Goal: Information Seeking & Learning: Learn about a topic

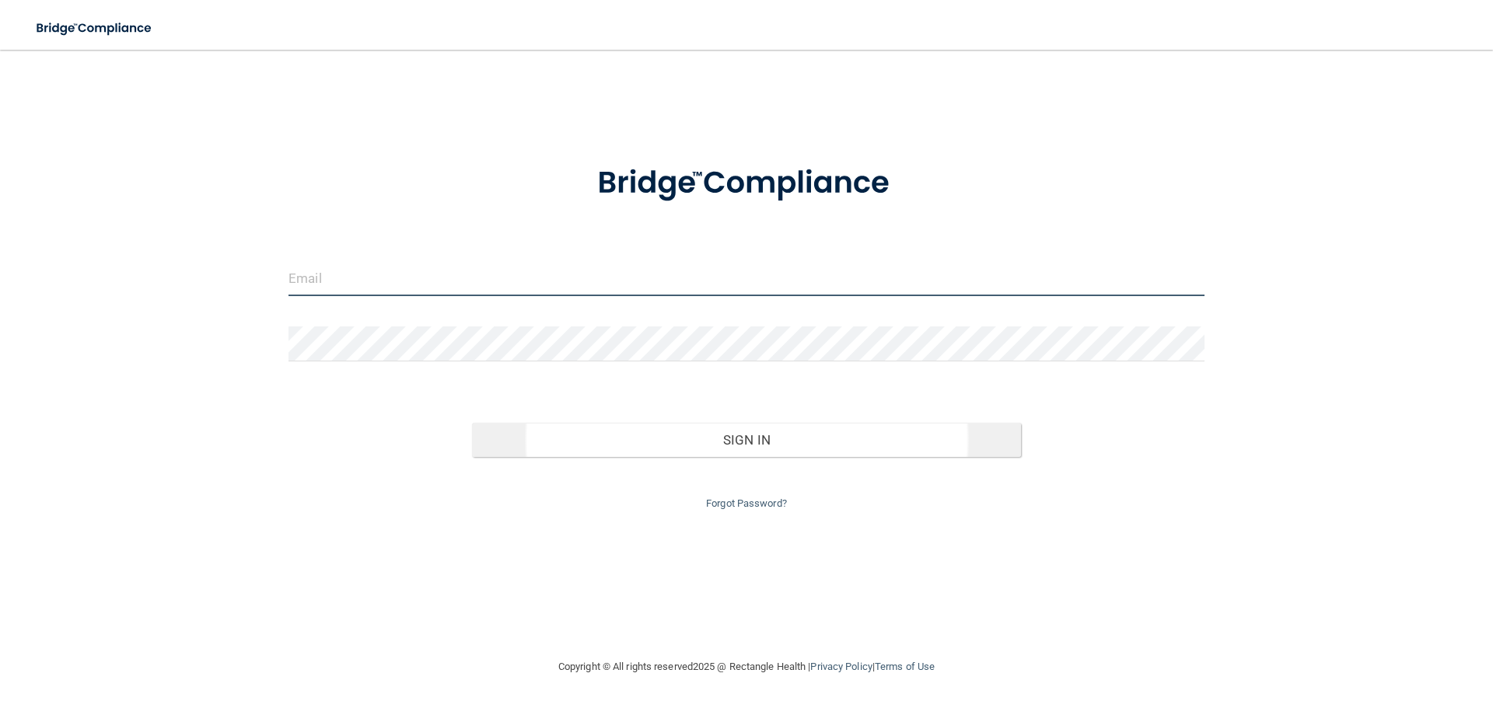
type input "[PERSON_NAME][EMAIL_ADDRESS][DOMAIN_NAME]"
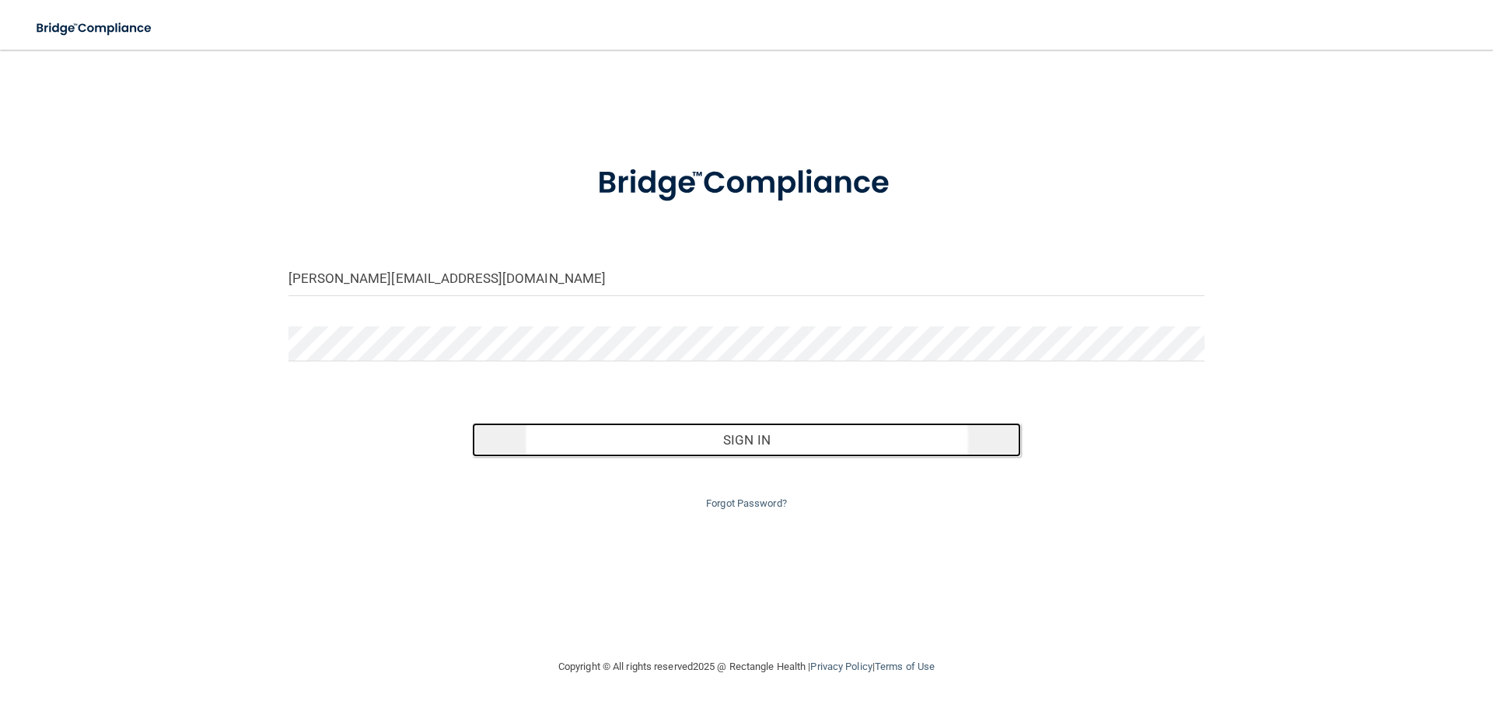
click at [778, 441] on button "Sign In" at bounding box center [747, 440] width 550 height 34
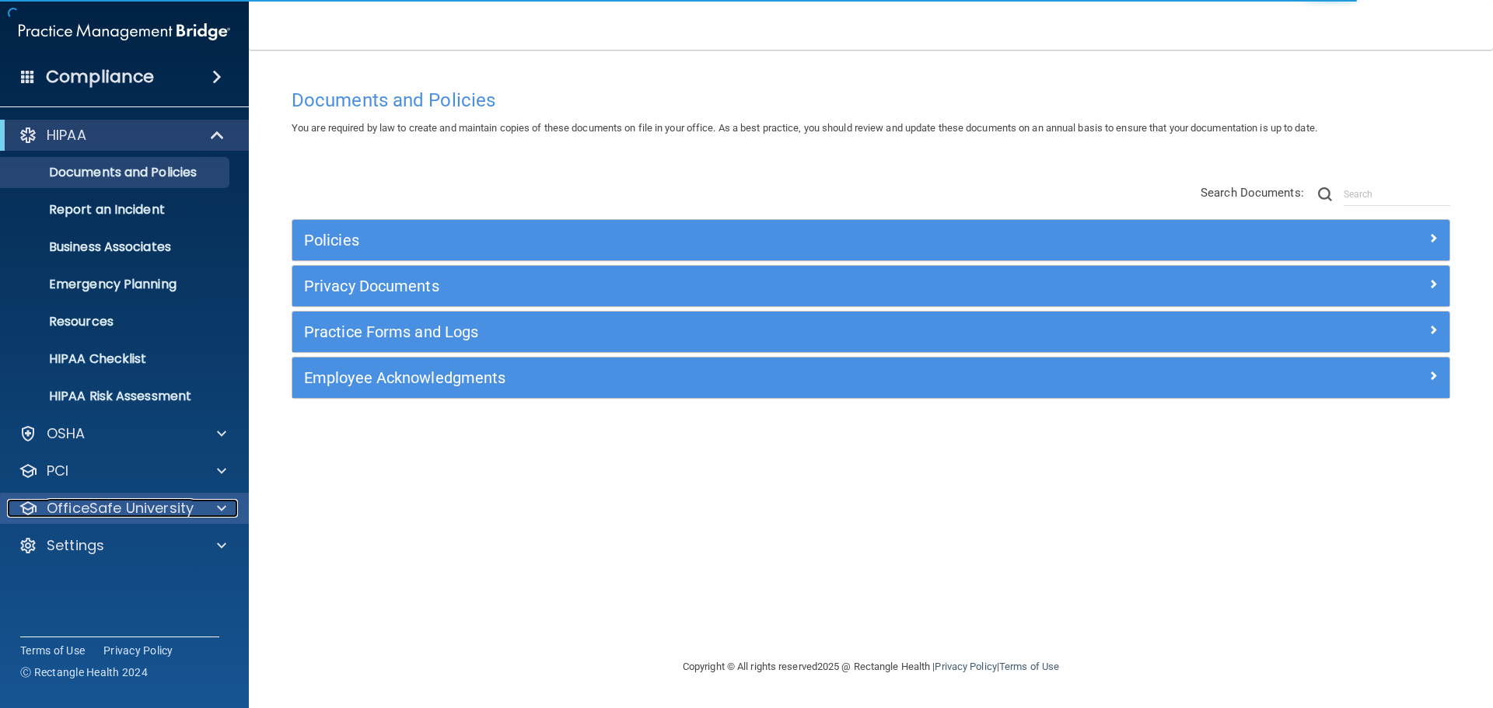
click at [225, 505] on span at bounding box center [221, 508] width 9 height 19
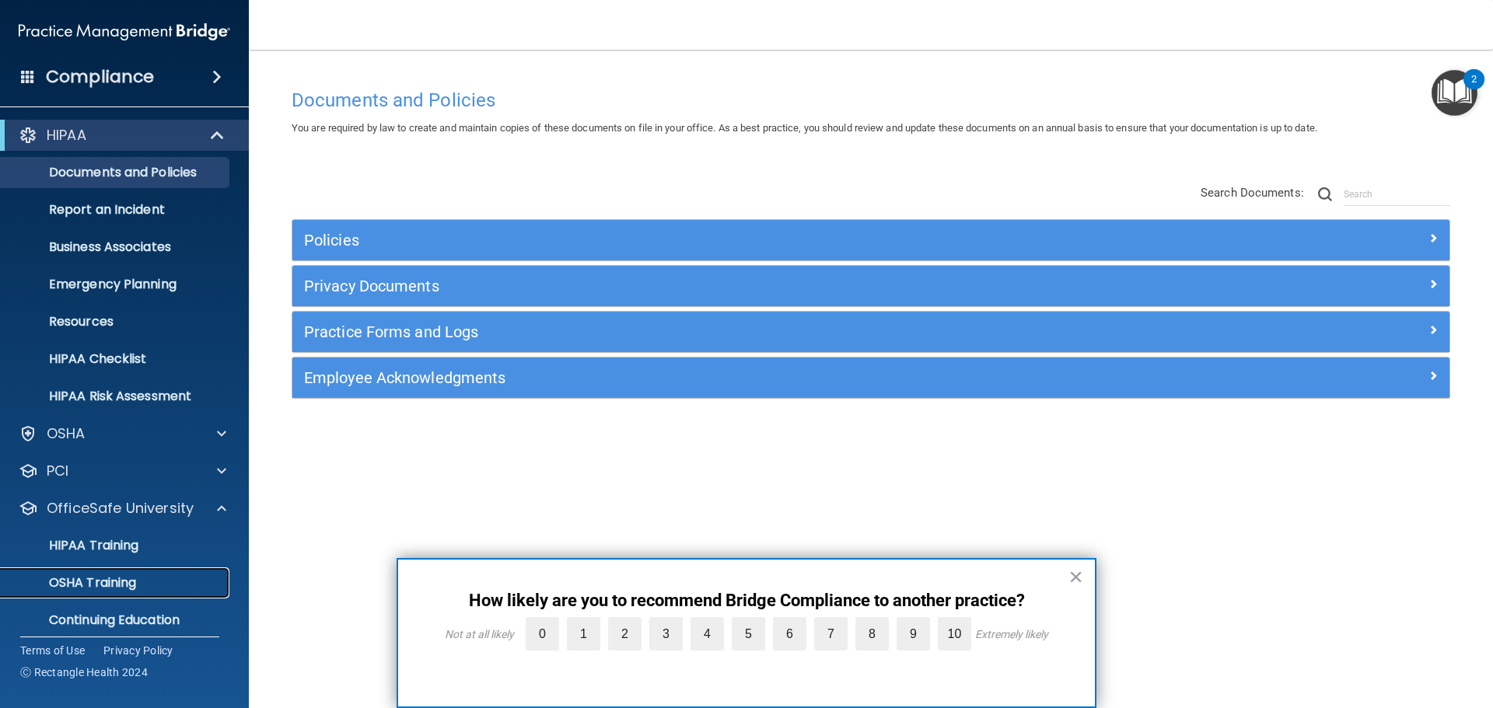
click at [117, 590] on p "OSHA Training" at bounding box center [73, 583] width 126 height 16
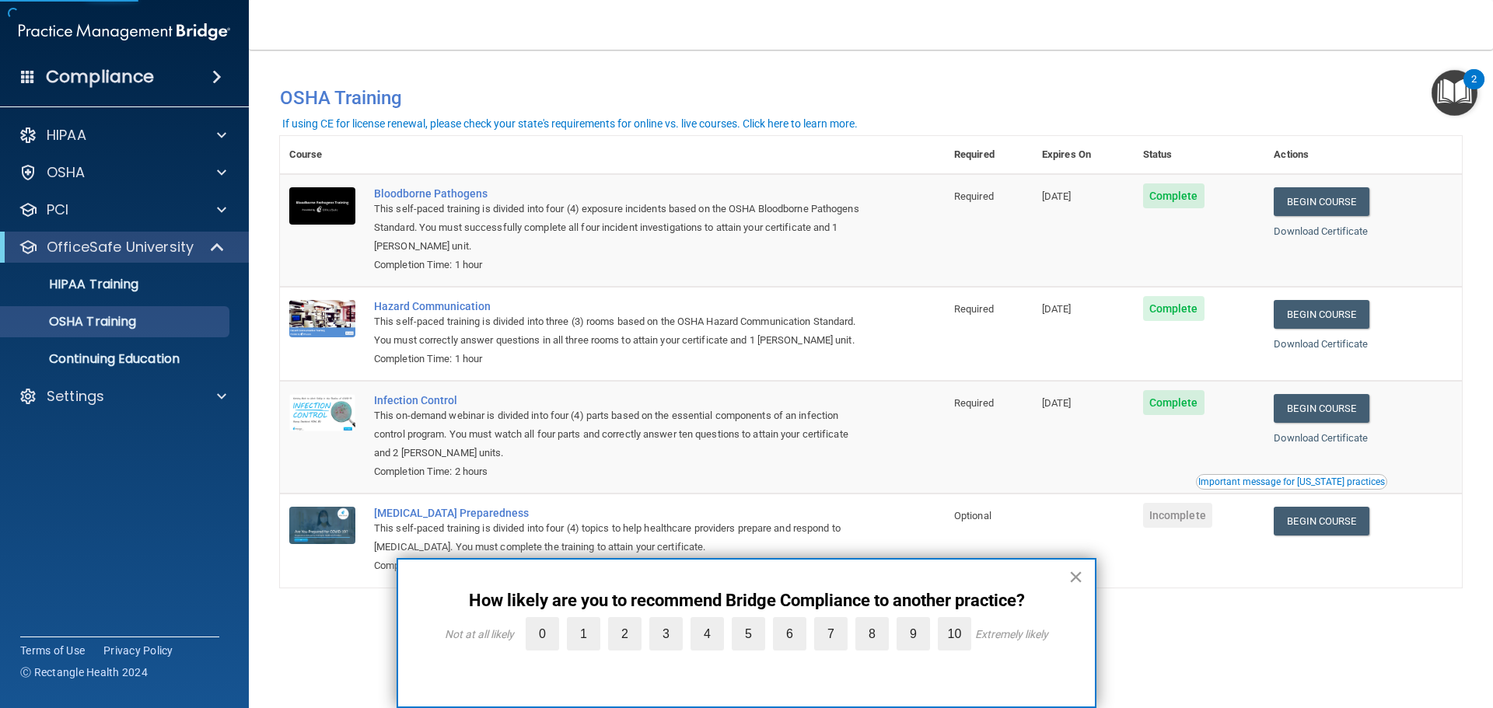
click at [1072, 570] on button "×" at bounding box center [1075, 577] width 15 height 25
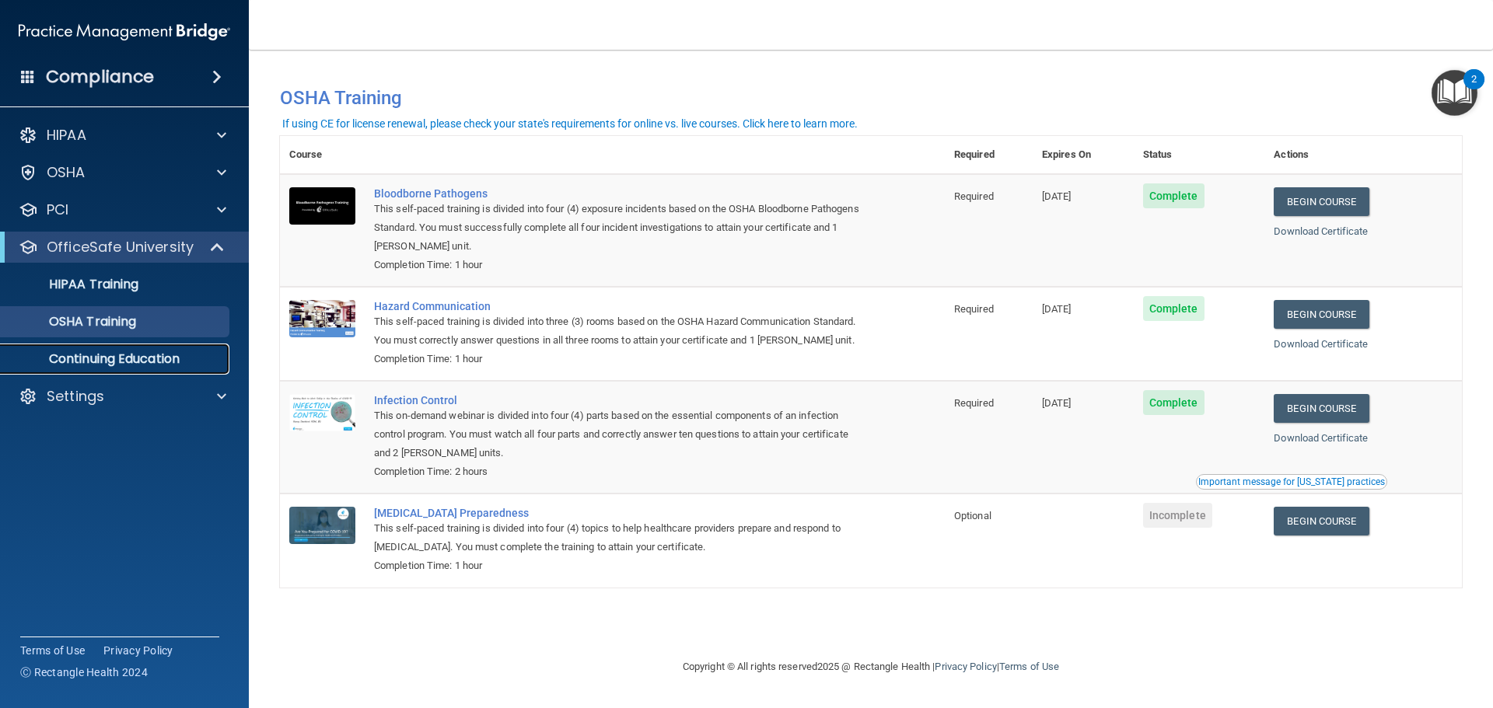
click at [119, 367] on p "Continuing Education" at bounding box center [116, 359] width 212 height 16
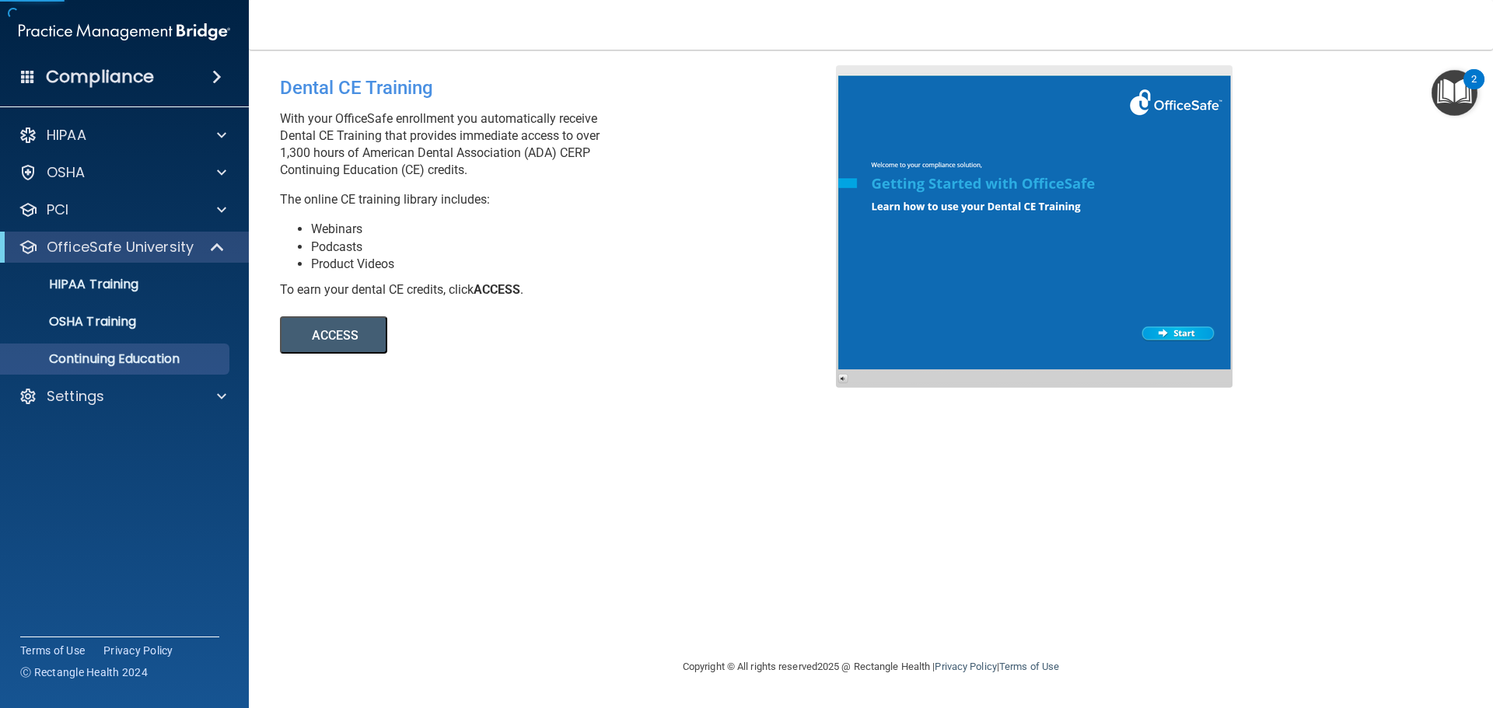
click at [292, 328] on button "ACCESS" at bounding box center [333, 334] width 107 height 37
click at [87, 289] on p "HIPAA Training" at bounding box center [74, 285] width 128 height 16
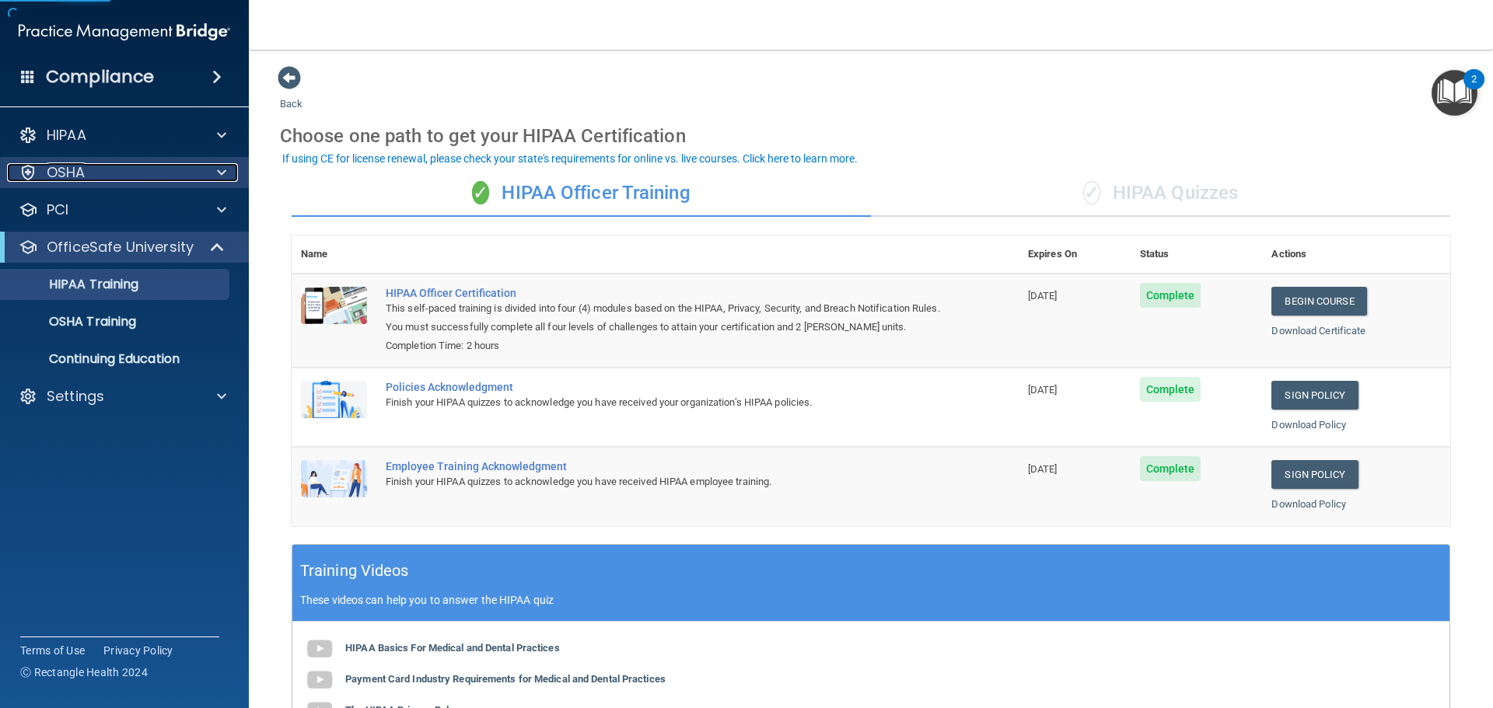
click at [81, 164] on p "OSHA" at bounding box center [66, 172] width 39 height 19
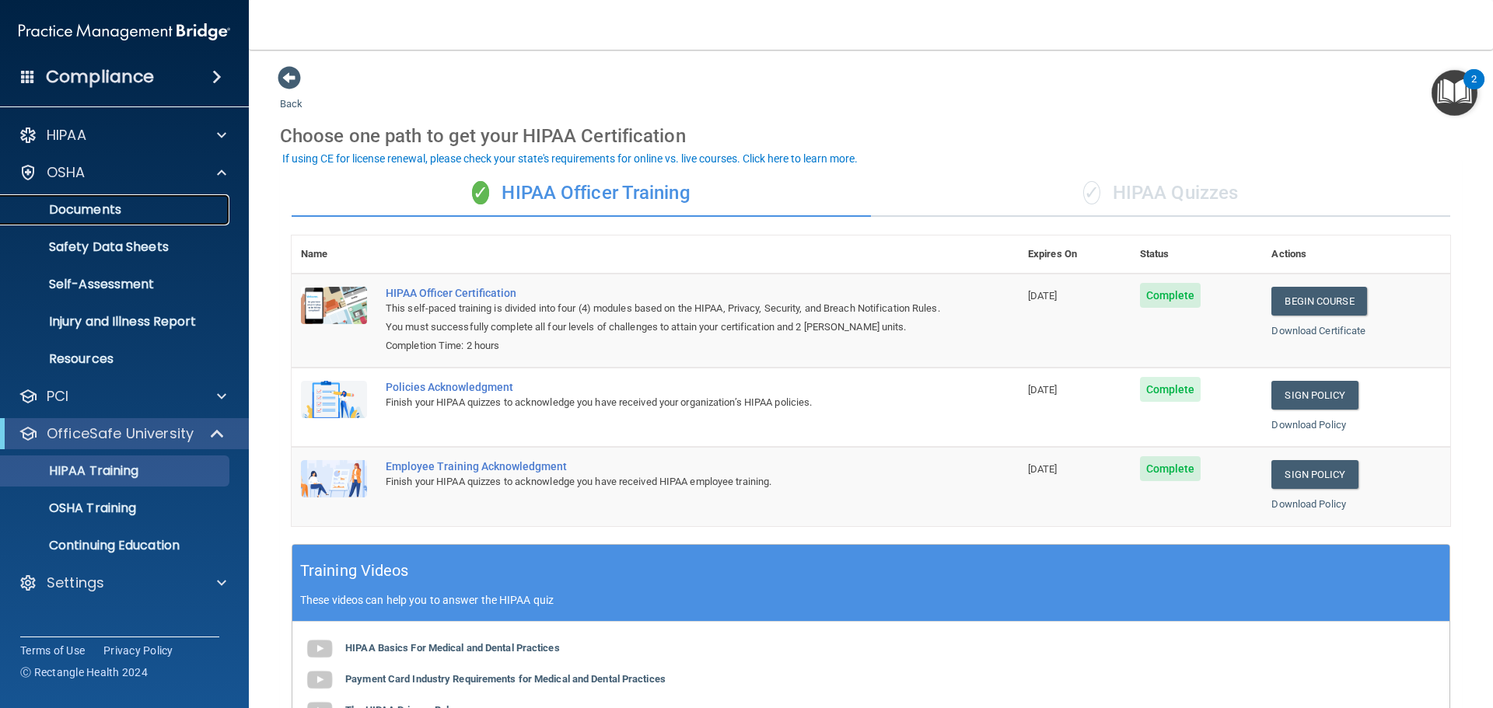
click at [114, 215] on p "Documents" at bounding box center [116, 210] width 212 height 16
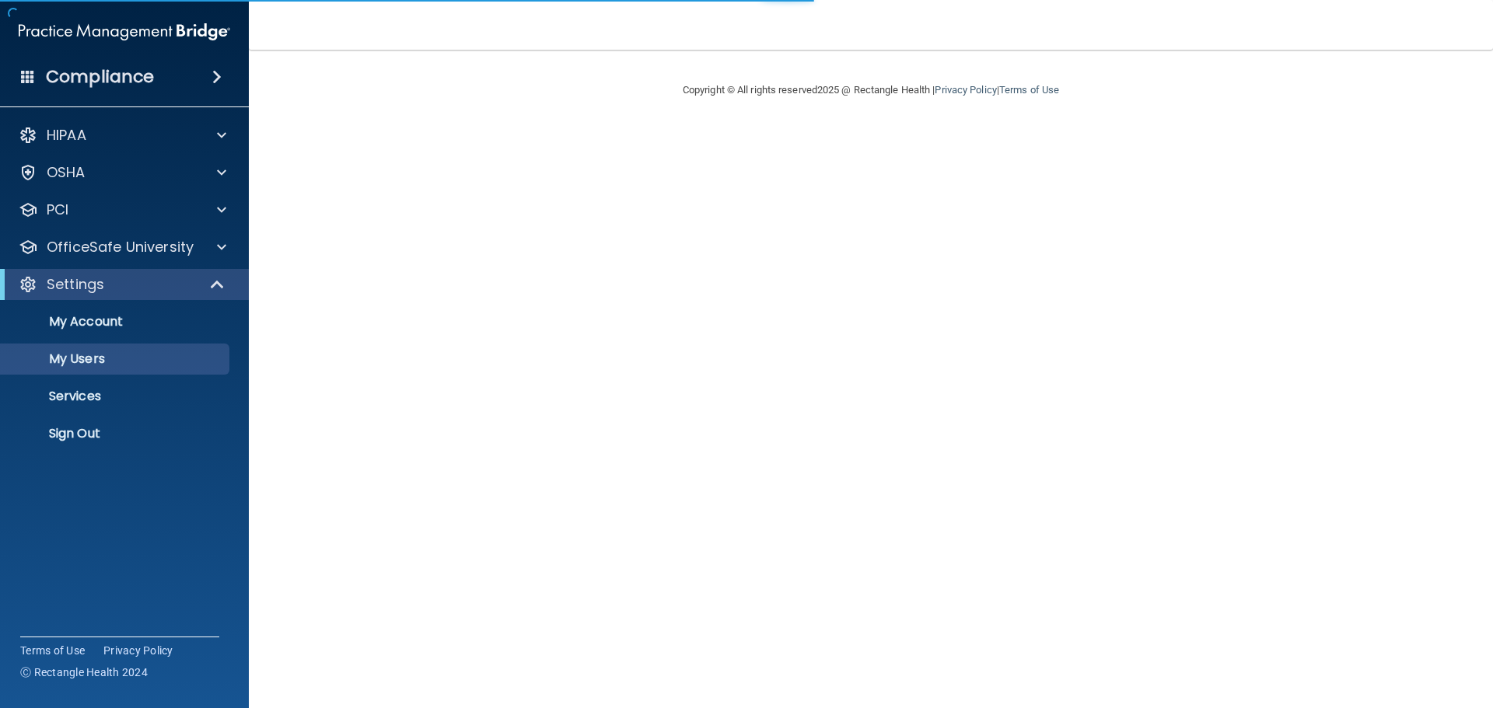
select select "20"
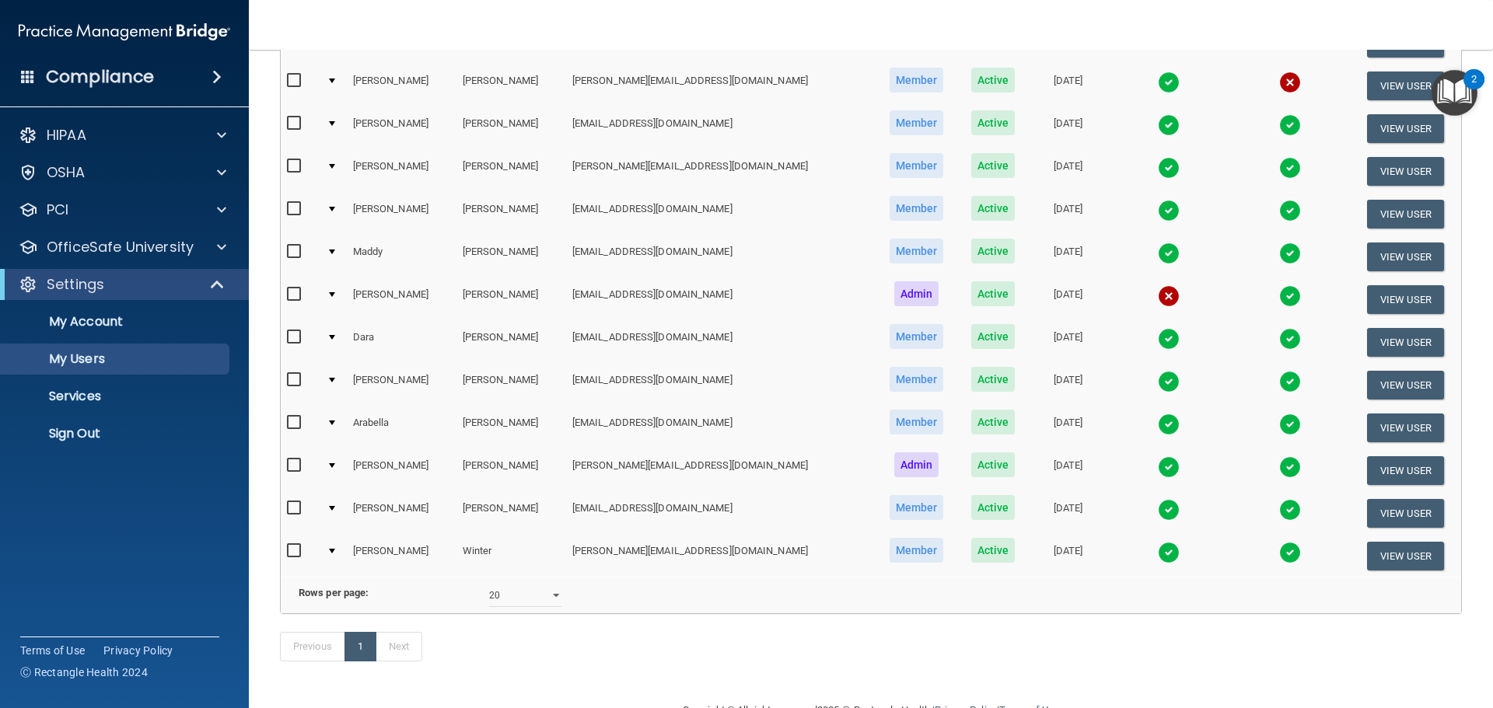
scroll to position [415, 0]
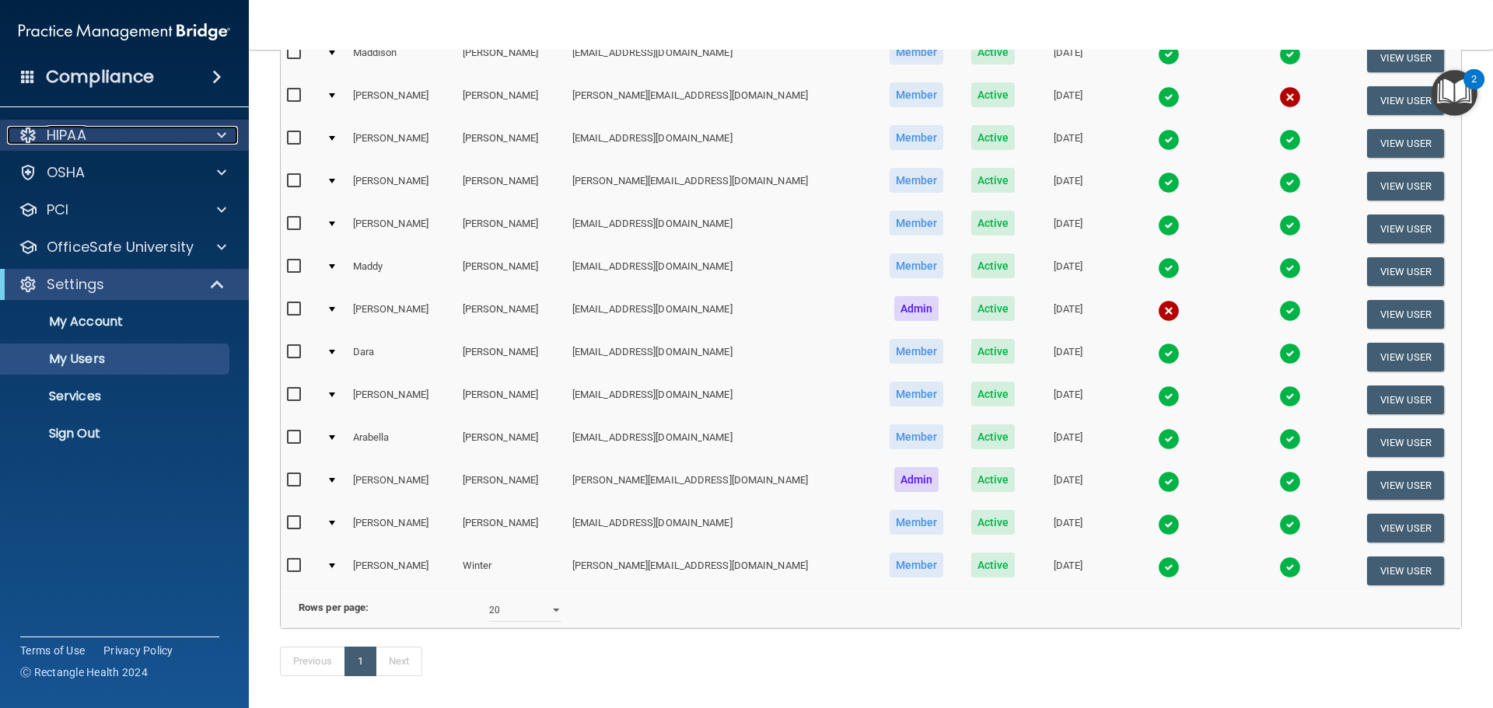
click at [222, 127] on span at bounding box center [221, 135] width 9 height 19
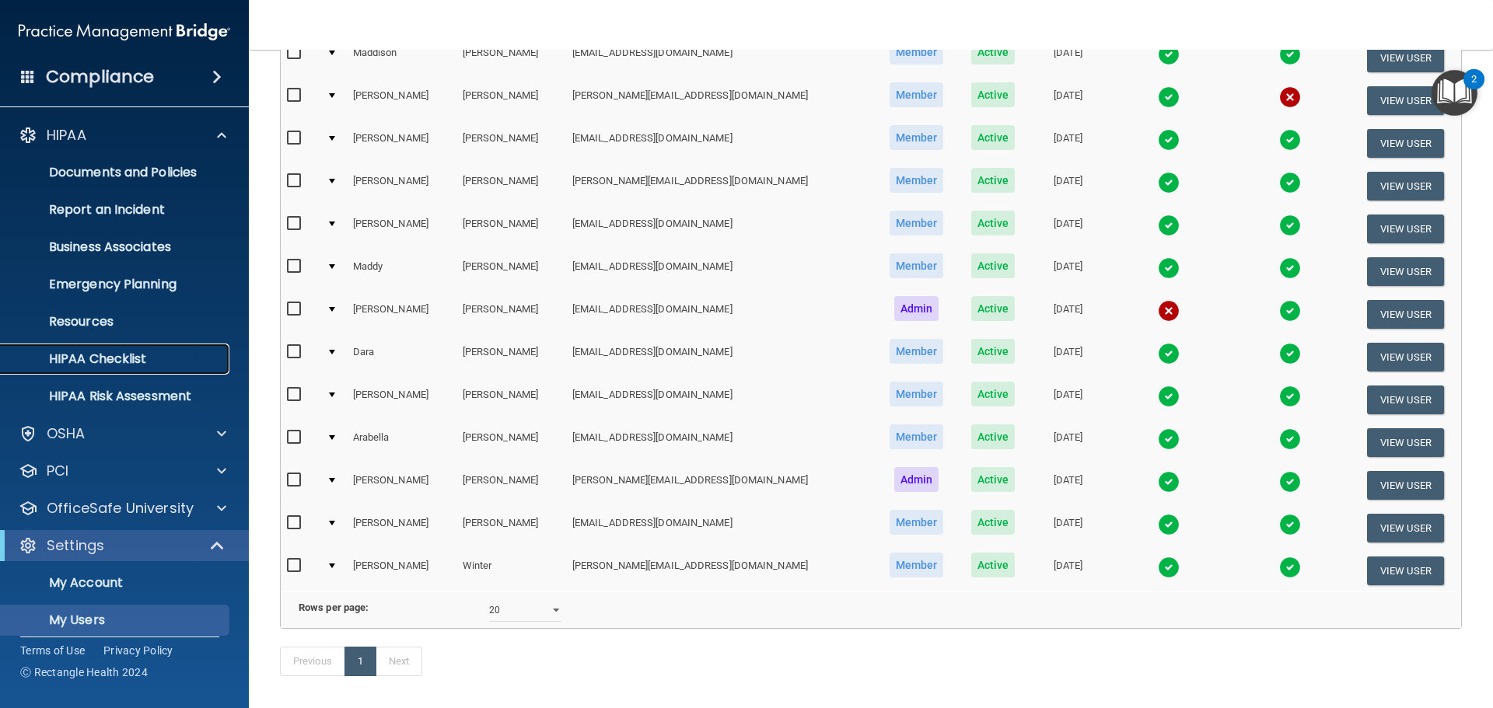
click at [99, 360] on p "HIPAA Checklist" at bounding box center [116, 359] width 212 height 16
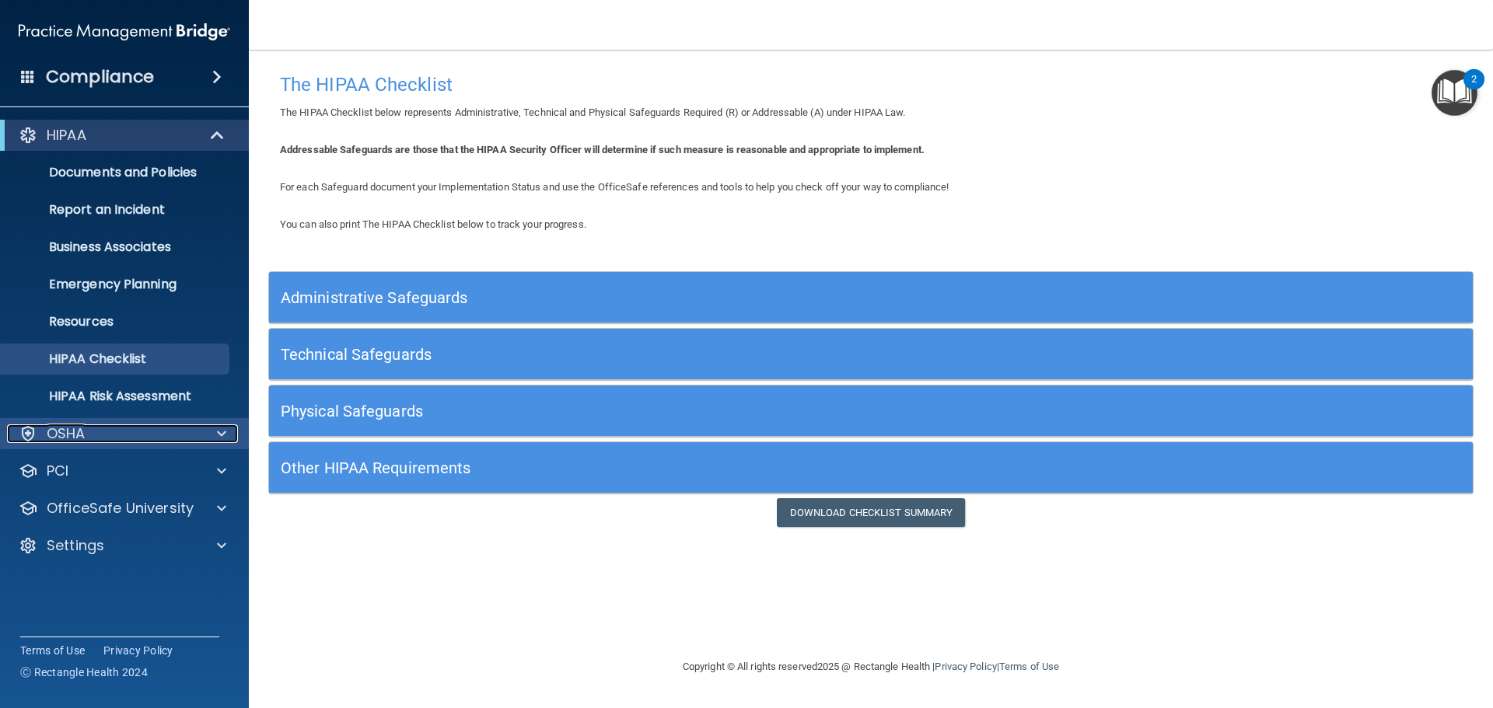
click at [89, 438] on div "OSHA" at bounding box center [103, 434] width 193 height 19
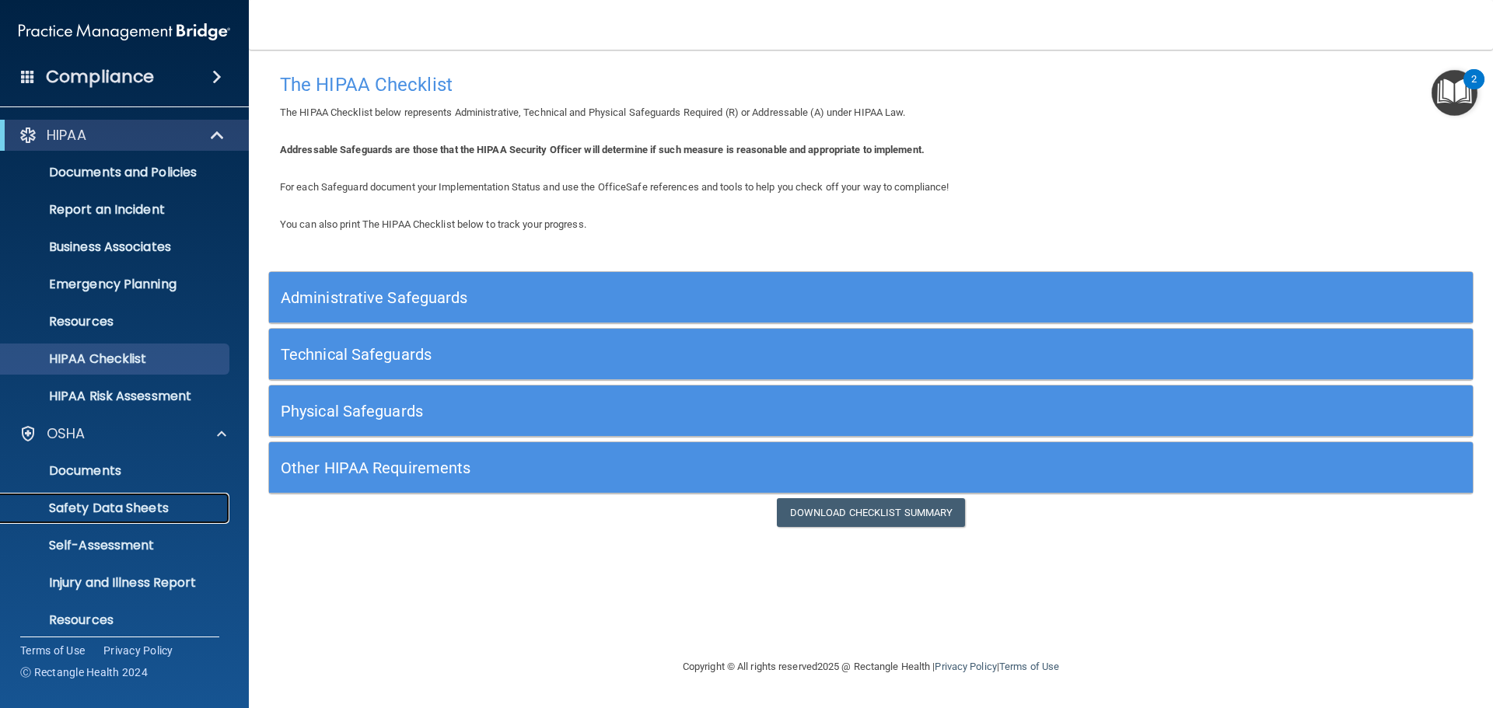
click at [112, 514] on p "Safety Data Sheets" at bounding box center [116, 509] width 212 height 16
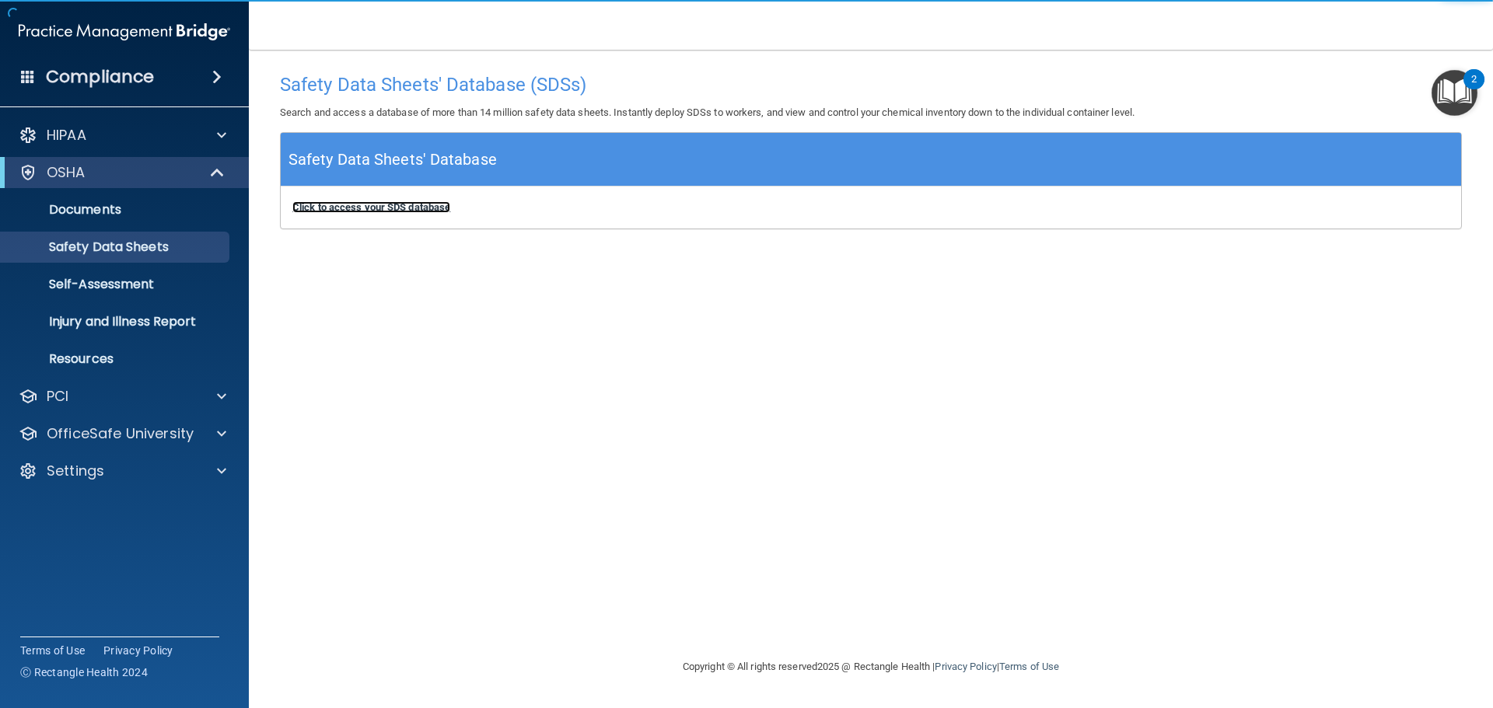
click at [407, 206] on b "Click to access your SDS database" at bounding box center [371, 207] width 158 height 12
